Goal: Information Seeking & Learning: Learn about a topic

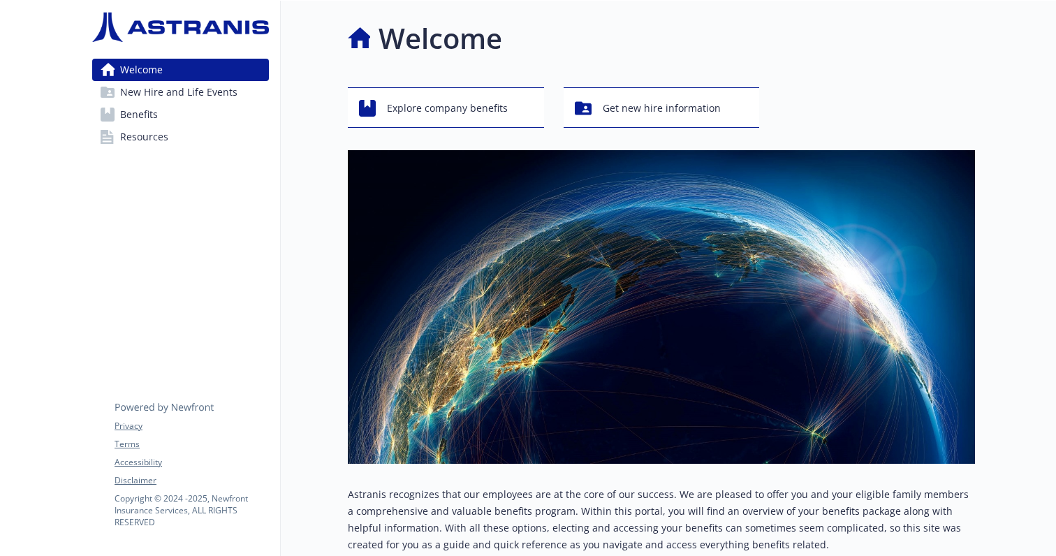
click at [187, 117] on link "Benefits" at bounding box center [180, 114] width 177 height 22
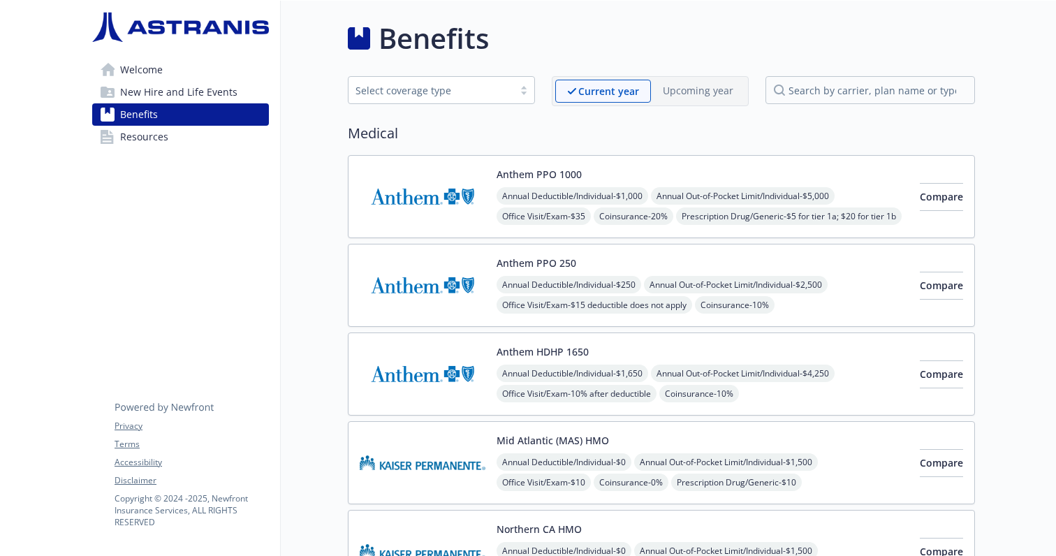
click at [518, 264] on button "Anthem PPO 250" at bounding box center [537, 263] width 80 height 15
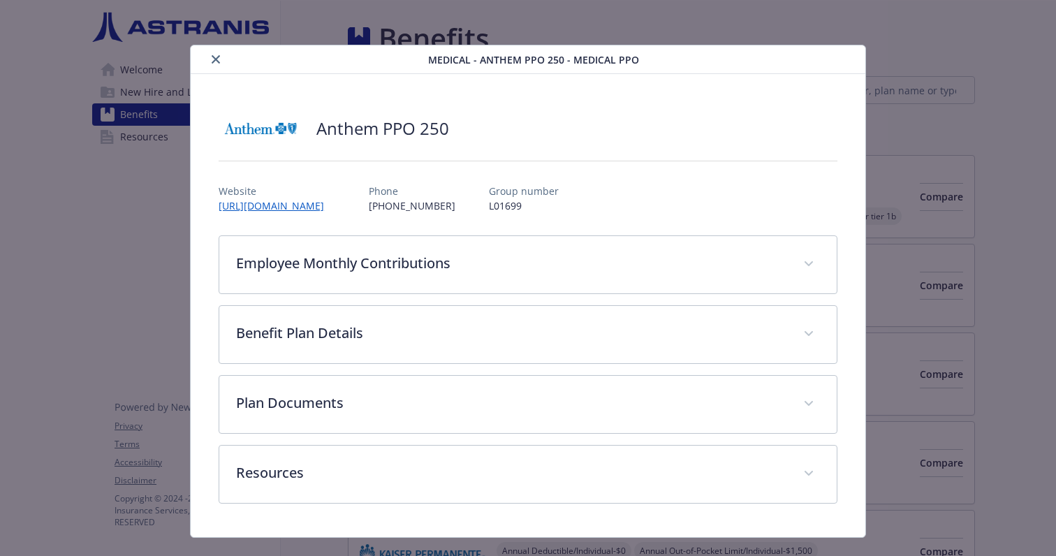
scroll to position [27, 0]
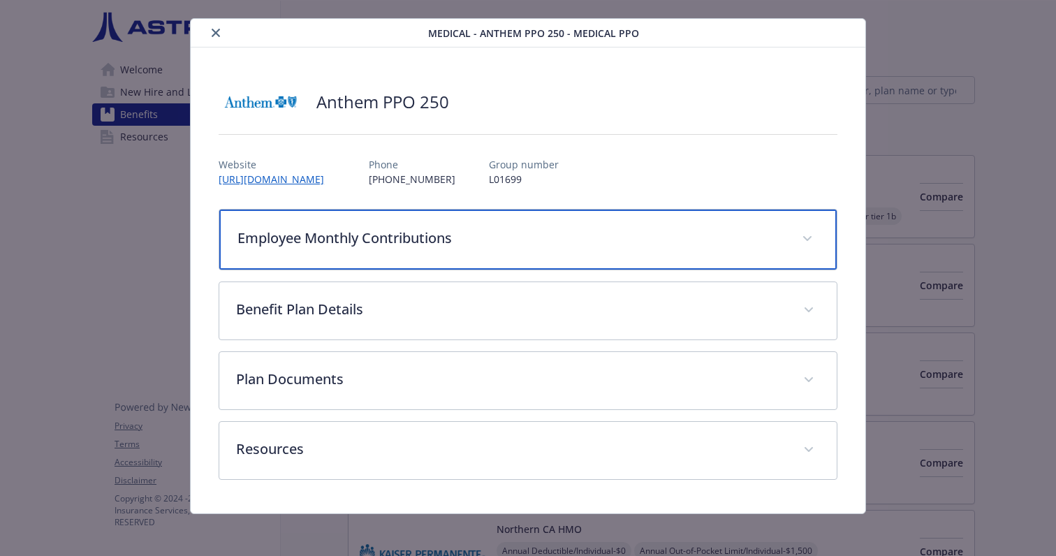
click at [585, 249] on div "Employee Monthly Contributions" at bounding box center [527, 240] width 617 height 60
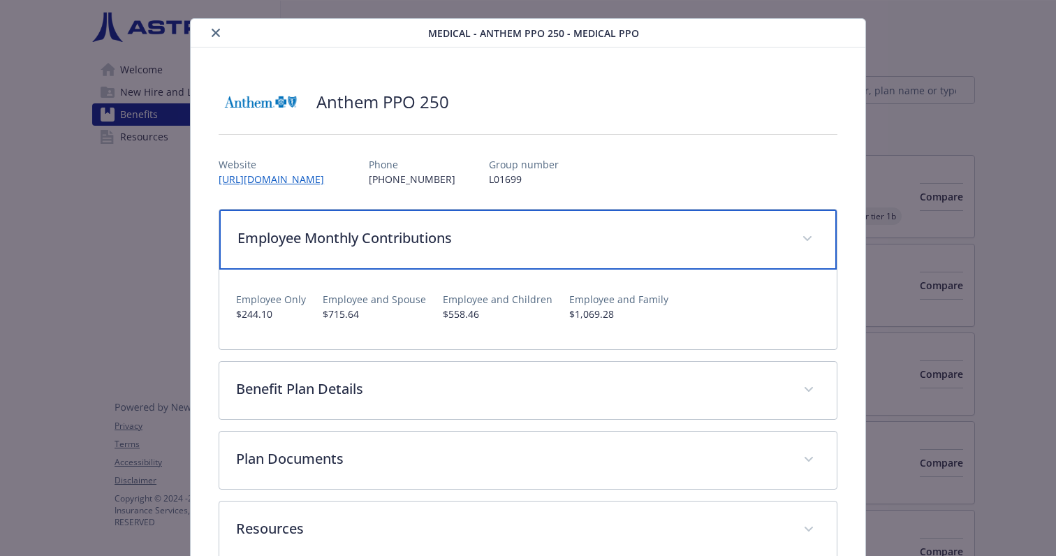
click at [585, 249] on div "Employee Monthly Contributions" at bounding box center [527, 240] width 617 height 60
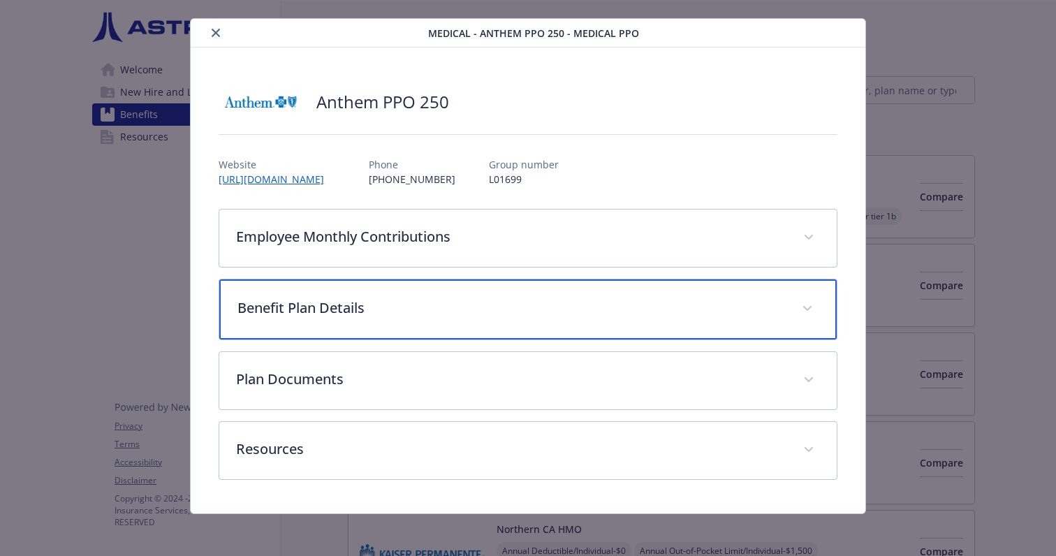
click at [605, 304] on p "Benefit Plan Details" at bounding box center [511, 308] width 548 height 21
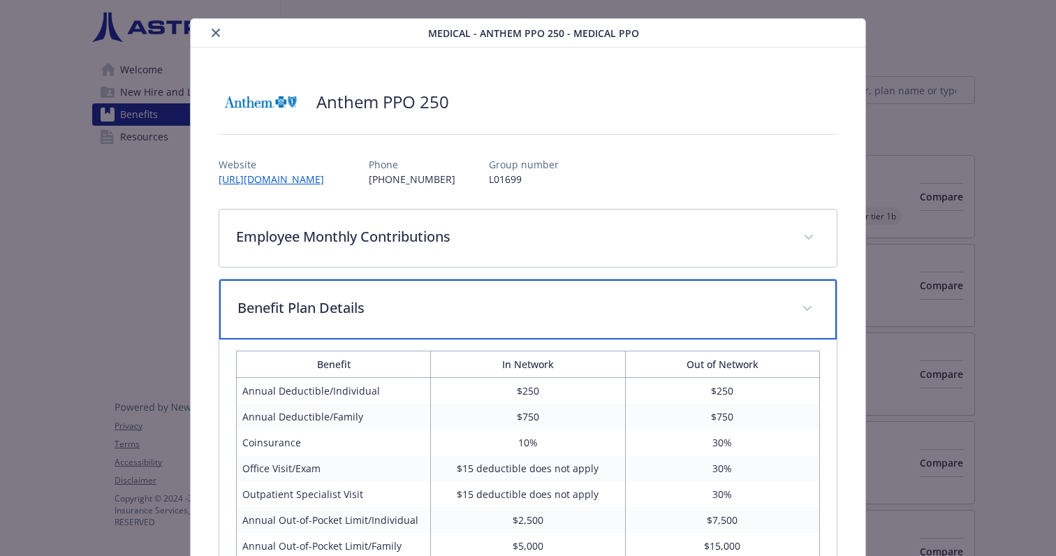
click at [605, 304] on p "Benefit Plan Details" at bounding box center [511, 308] width 548 height 21
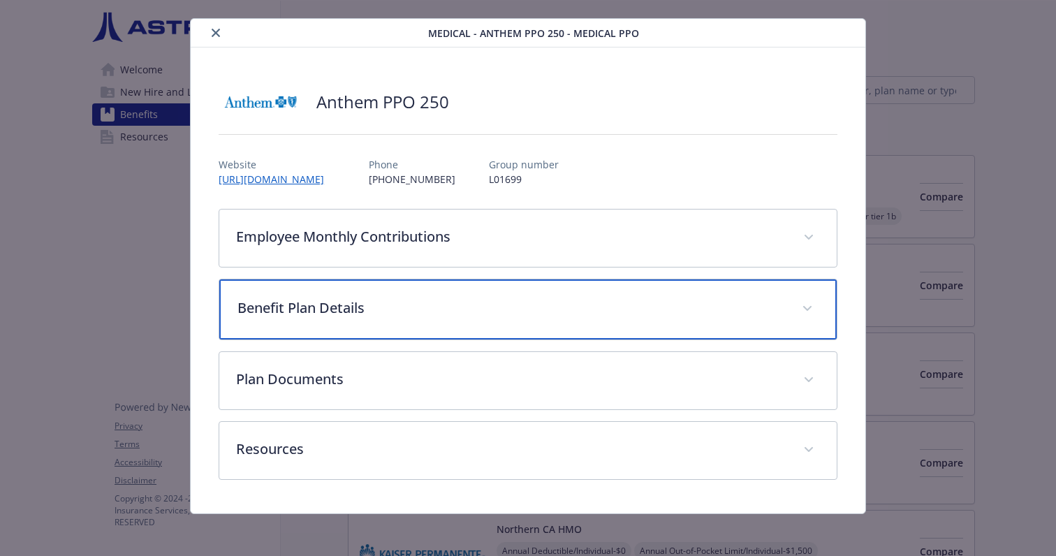
scroll to position [29, 0]
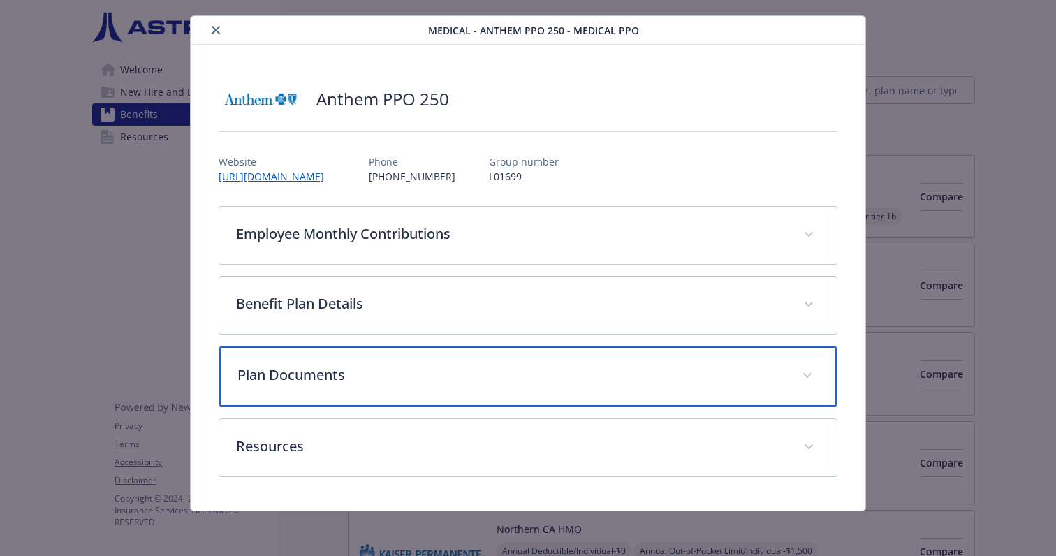
click at [597, 372] on p "Plan Documents" at bounding box center [511, 375] width 548 height 21
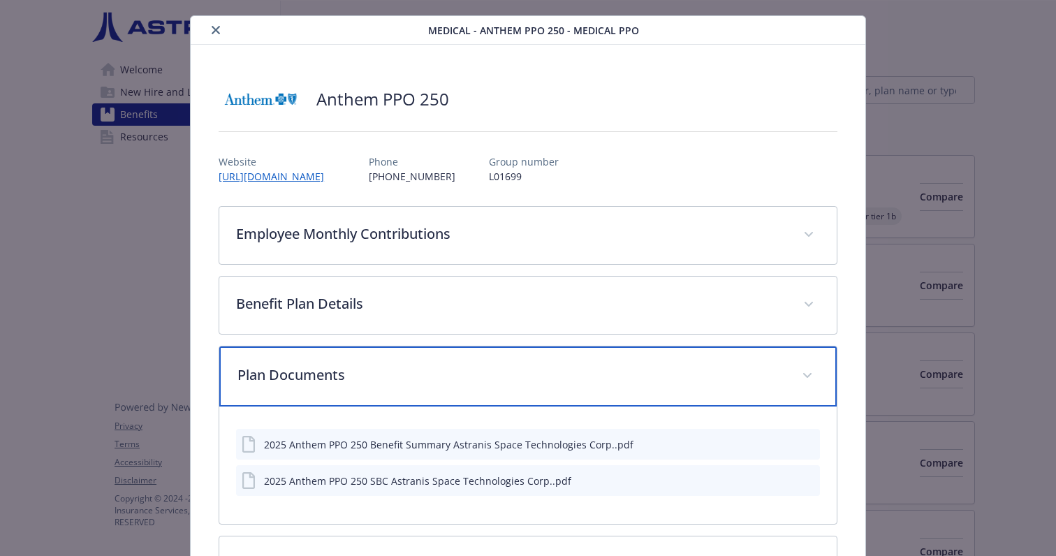
click at [597, 372] on p "Plan Documents" at bounding box center [511, 375] width 548 height 21
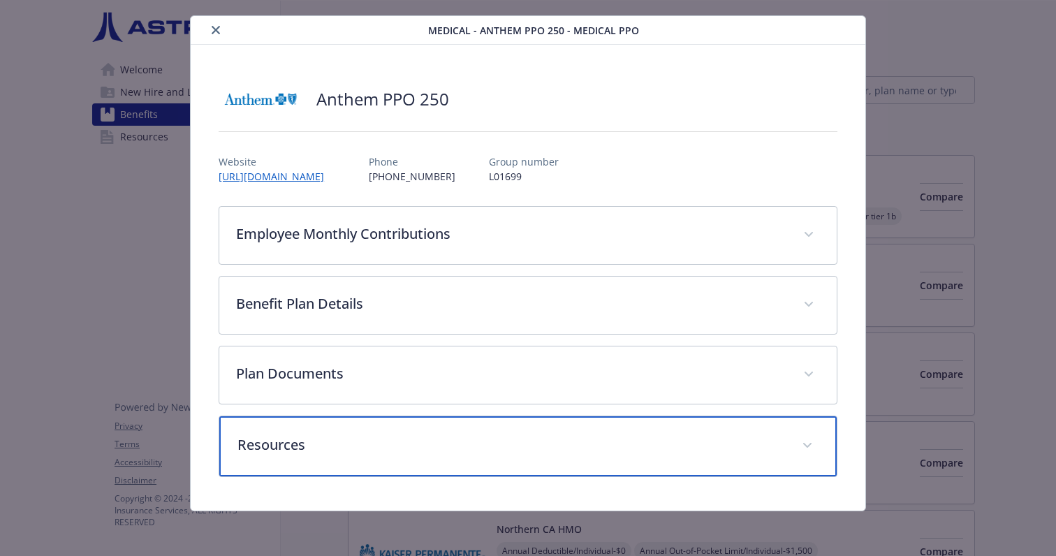
click at [585, 454] on p "Resources" at bounding box center [511, 444] width 548 height 21
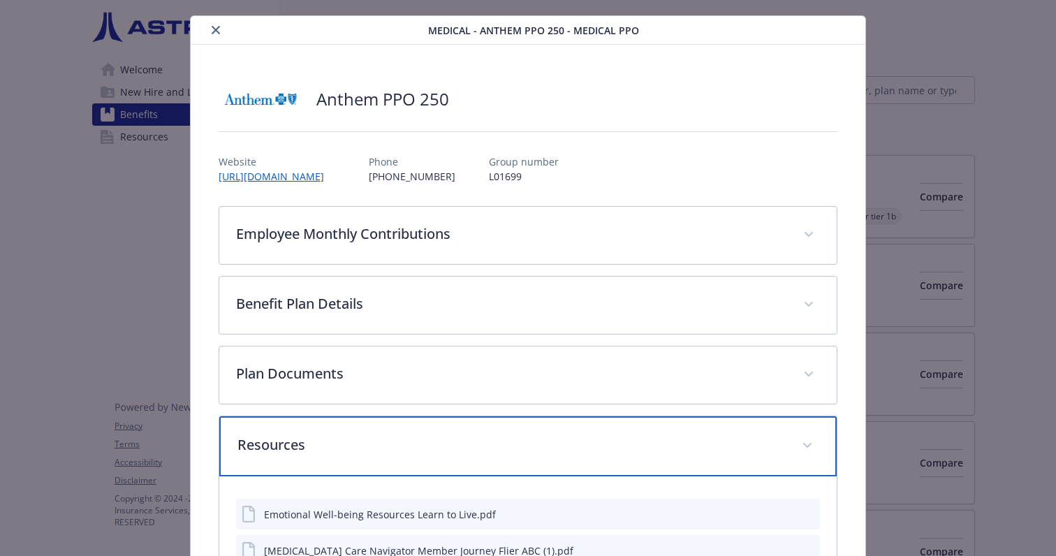
click at [585, 454] on p "Resources" at bounding box center [511, 444] width 548 height 21
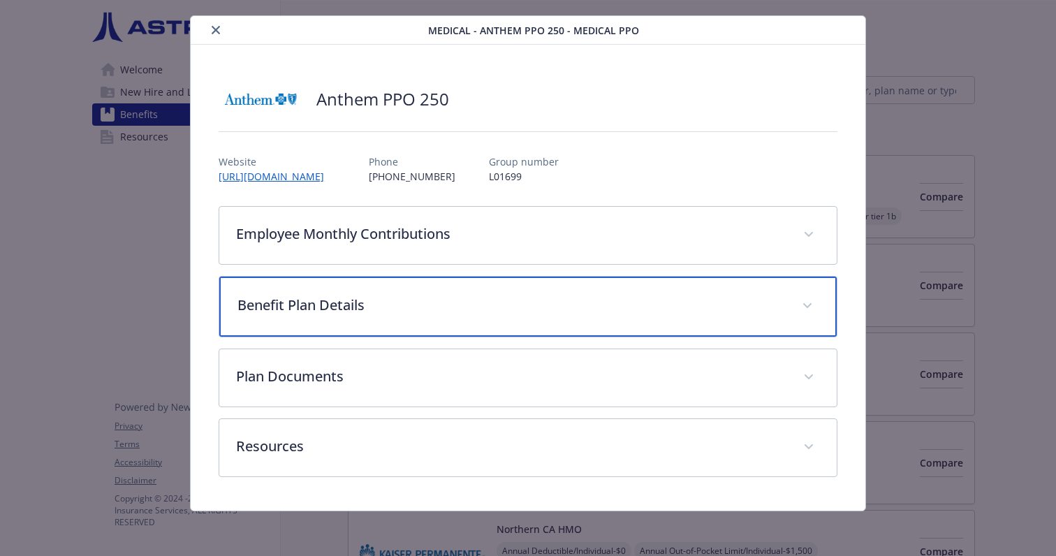
click at [589, 321] on div "Benefit Plan Details" at bounding box center [527, 307] width 617 height 60
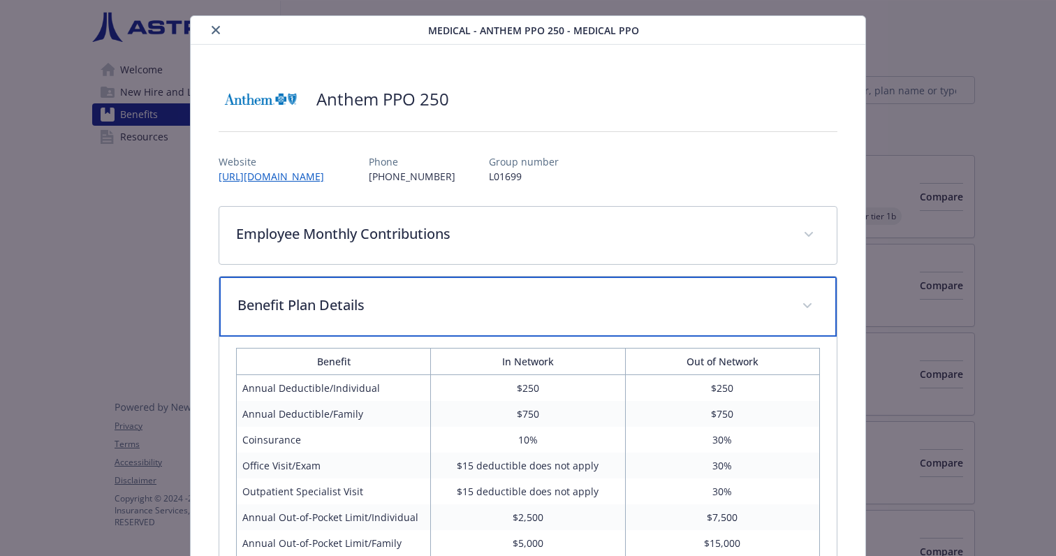
click at [589, 321] on div "Benefit Plan Details" at bounding box center [527, 307] width 617 height 60
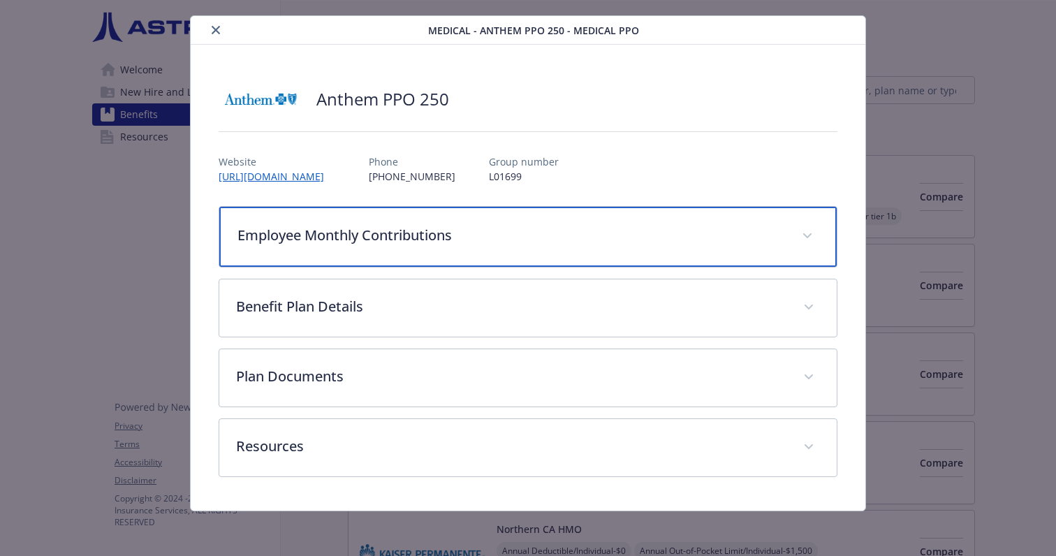
click at [601, 223] on div "Employee Monthly Contributions" at bounding box center [527, 237] width 617 height 60
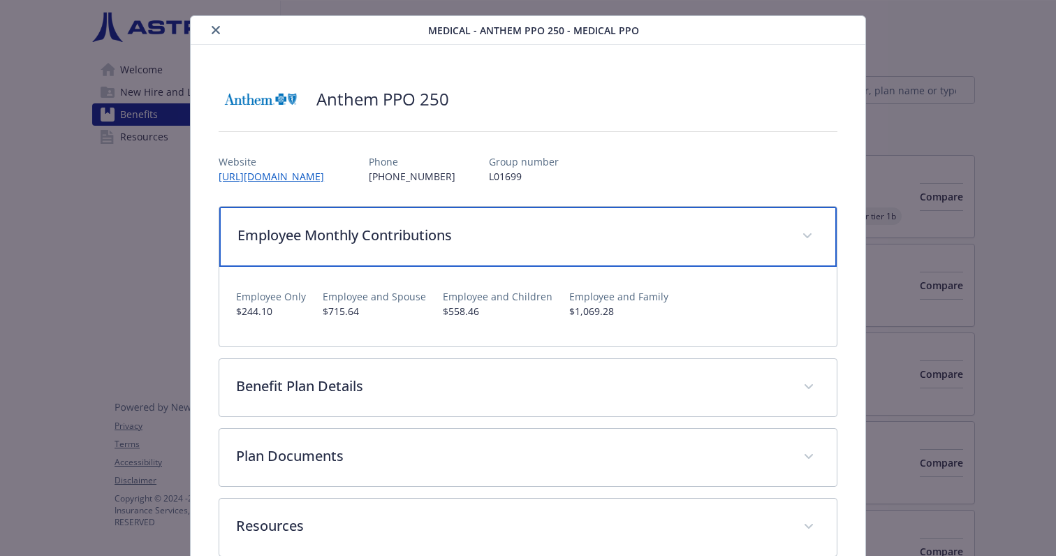
click at [606, 236] on p "Employee Monthly Contributions" at bounding box center [511, 235] width 548 height 21
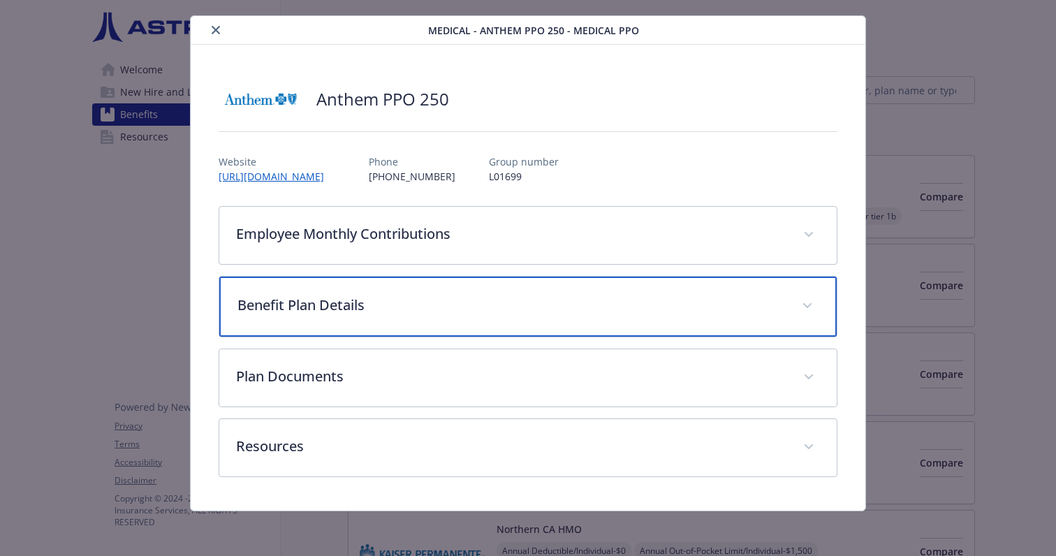
click at [582, 300] on p "Benefit Plan Details" at bounding box center [511, 305] width 548 height 21
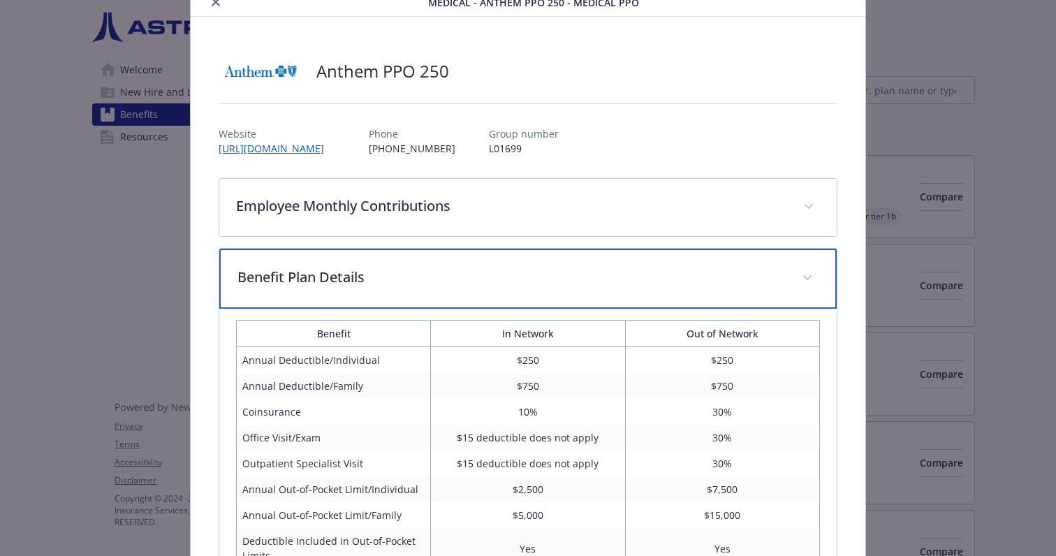
scroll to position [0, 0]
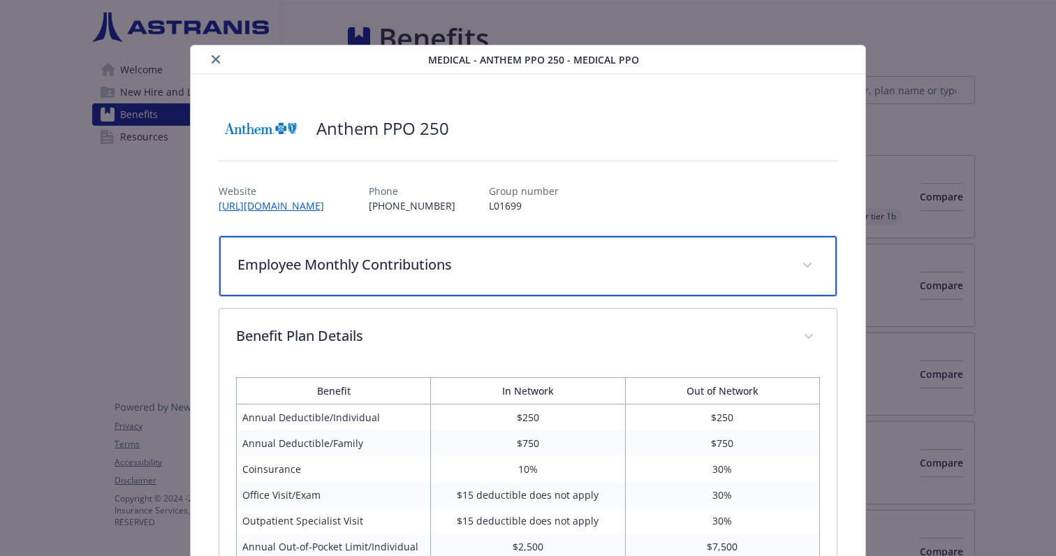
click at [288, 262] on p "Employee Monthly Contributions" at bounding box center [511, 264] width 548 height 21
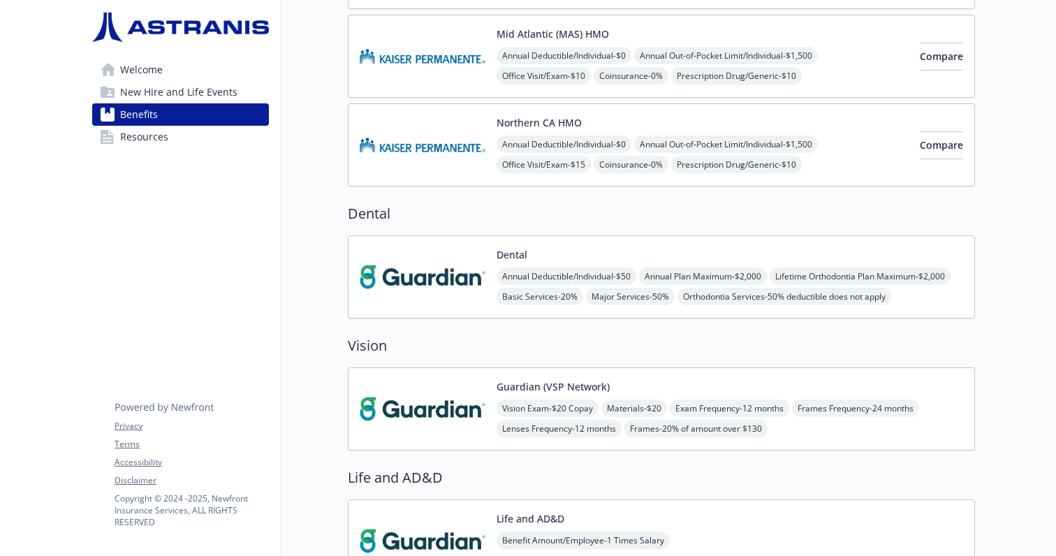
scroll to position [409, 0]
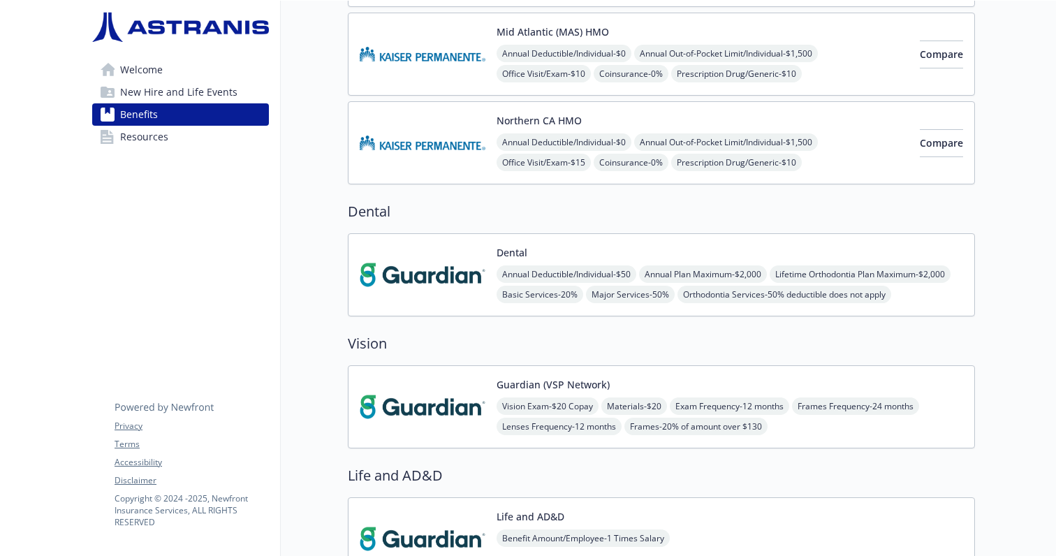
click at [450, 277] on img at bounding box center [423, 274] width 126 height 59
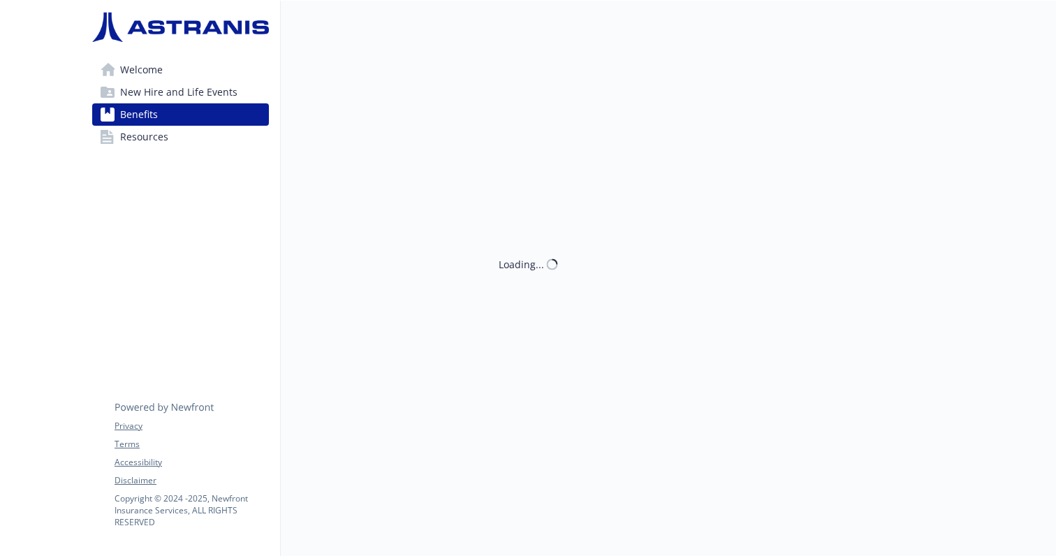
scroll to position [409, 0]
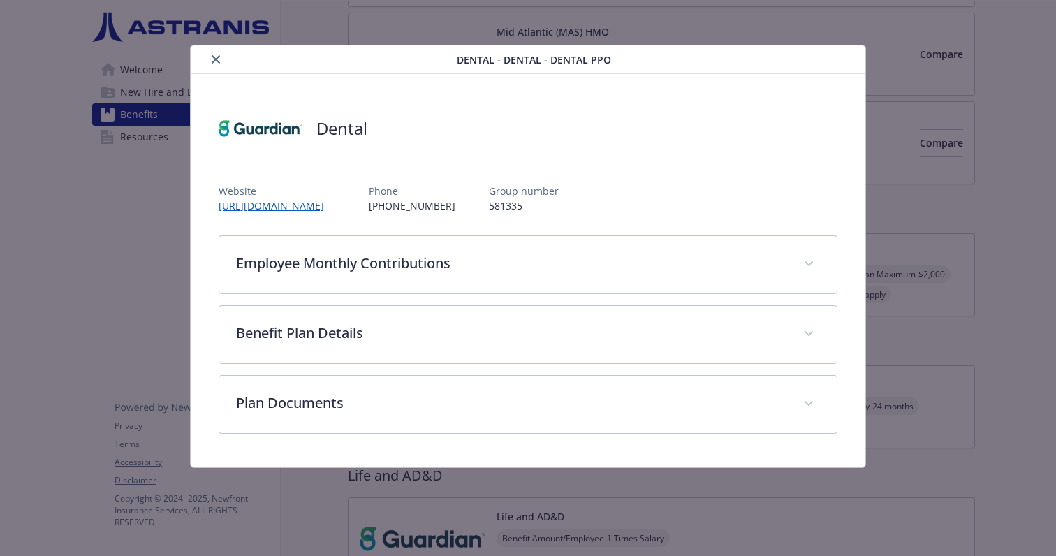
click at [435, 294] on div "Employee Monthly Contributions Employee Only $0 Employee and Spouse $7.89 Emplo…" at bounding box center [528, 334] width 619 height 198
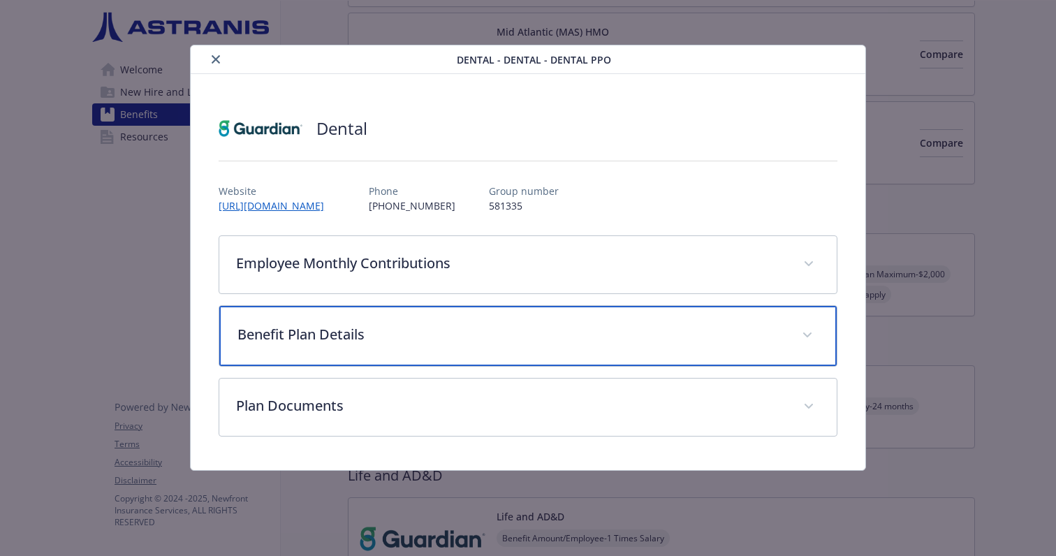
click at [441, 323] on div "Benefit Plan Details" at bounding box center [527, 336] width 617 height 60
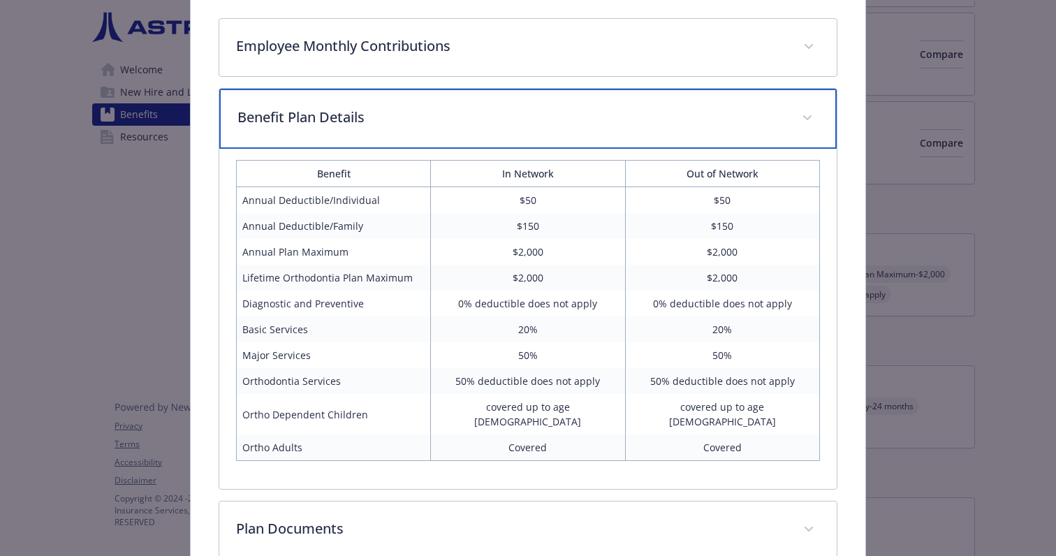
scroll to position [175, 0]
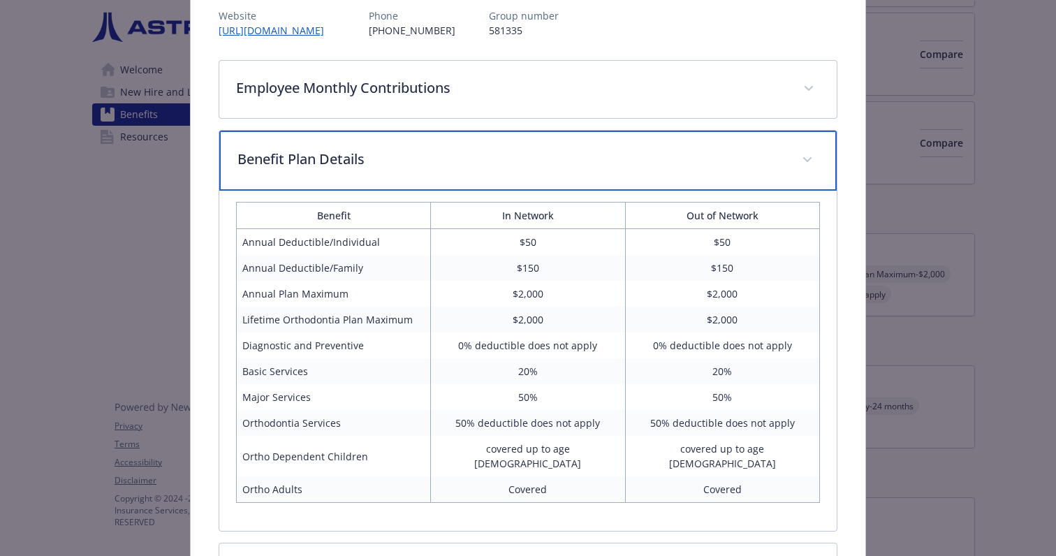
click at [541, 178] on div "Benefit Plan Details" at bounding box center [527, 161] width 617 height 60
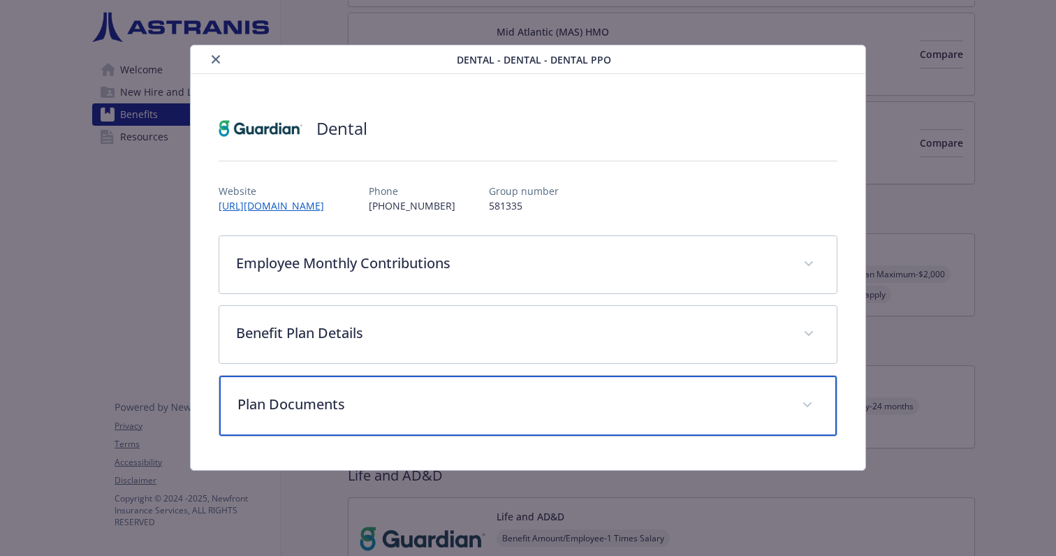
click at [481, 383] on div "Plan Documents" at bounding box center [527, 406] width 617 height 60
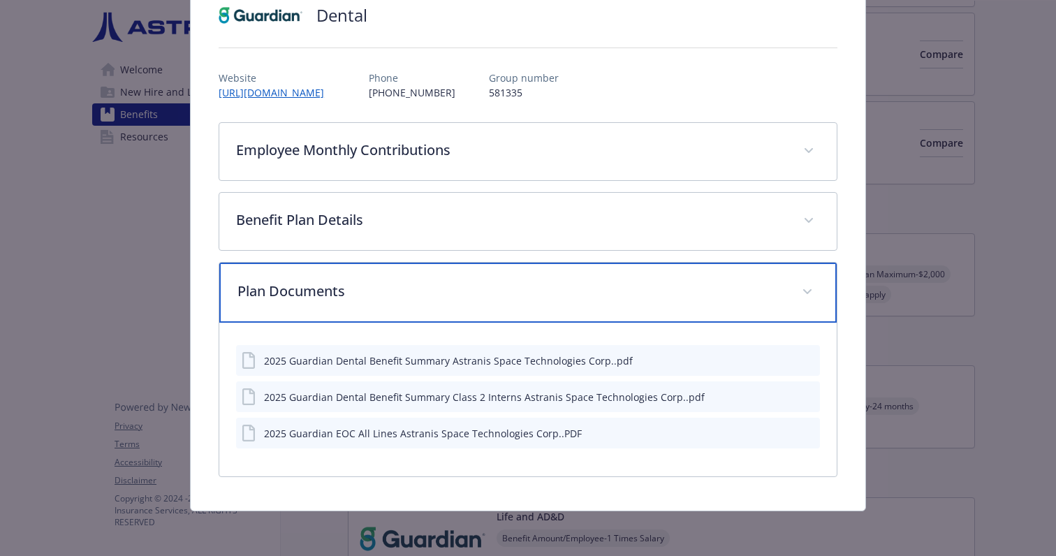
click at [506, 309] on div "Plan Documents" at bounding box center [527, 293] width 617 height 60
